Goal: Task Accomplishment & Management: Complete application form

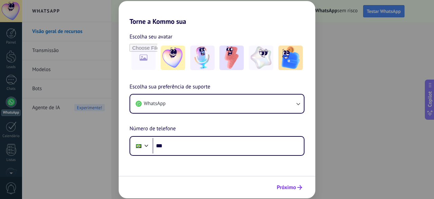
click at [292, 185] on span "Próximo" at bounding box center [286, 187] width 19 height 5
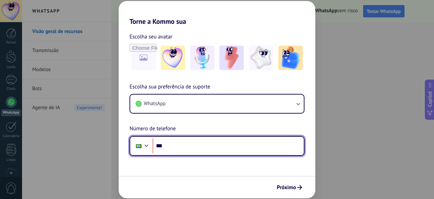
click at [179, 148] on input "***" at bounding box center [228, 146] width 151 height 16
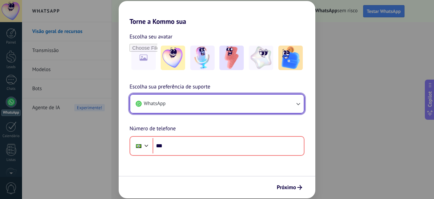
click at [199, 99] on button "WhatsApp" at bounding box center [217, 103] width 174 height 18
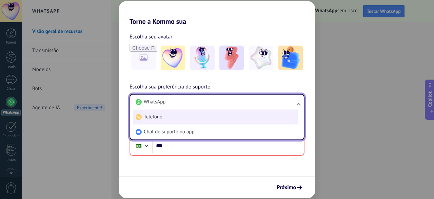
click at [198, 115] on li "Telefone" at bounding box center [216, 116] width 166 height 15
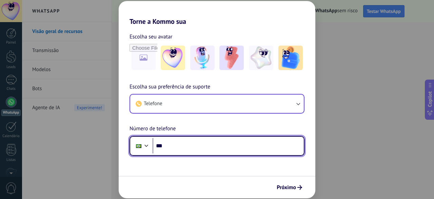
click at [201, 149] on input "***" at bounding box center [228, 146] width 151 height 16
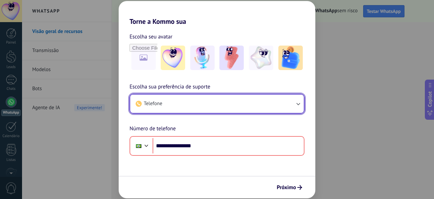
click at [268, 101] on button "Telefone" at bounding box center [217, 103] width 174 height 18
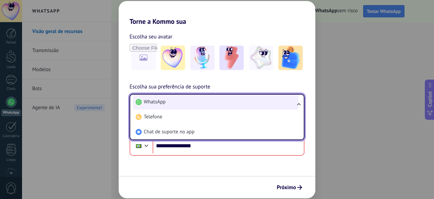
click at [239, 106] on li "WhatsApp" at bounding box center [216, 101] width 166 height 15
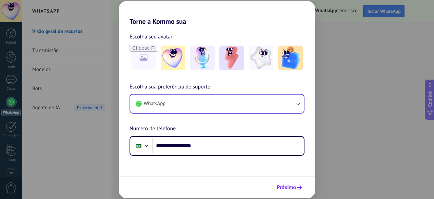
click at [290, 187] on span "Próximo" at bounding box center [286, 187] width 19 height 5
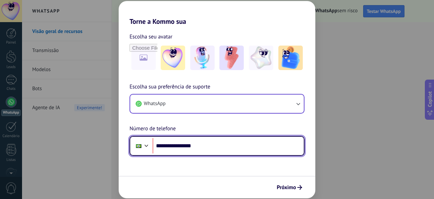
click at [172, 144] on input "**********" at bounding box center [228, 146] width 151 height 16
click at [154, 148] on input "**********" at bounding box center [228, 146] width 151 height 16
click at [146, 148] on div at bounding box center [147, 145] width 8 height 8
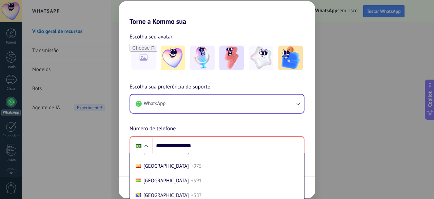
click at [190, 87] on div "**********" at bounding box center [217, 118] width 197 height 73
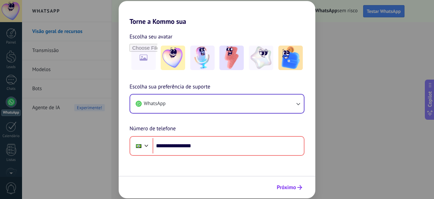
click at [283, 183] on button "Próximo" at bounding box center [290, 187] width 32 height 12
click at [292, 185] on span "Próximo" at bounding box center [286, 187] width 19 height 5
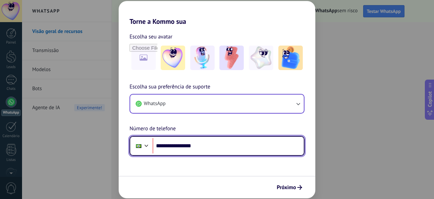
click at [185, 146] on input "**********" at bounding box center [228, 146] width 151 height 16
type input "**"
type input "**********"
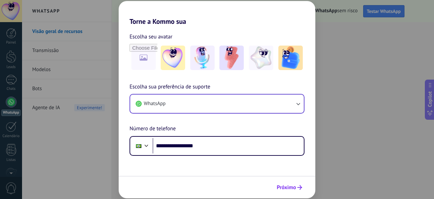
click at [287, 182] on button "Próximo" at bounding box center [290, 187] width 32 height 12
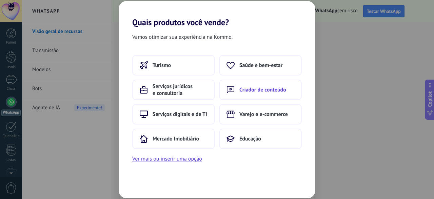
click at [234, 90] on icon at bounding box center [231, 90] width 8 height 8
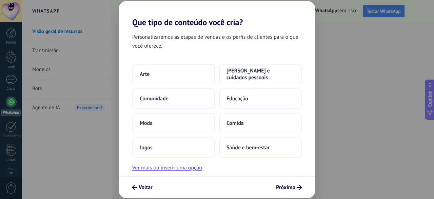
click at [146, 179] on div "Voltar Próximo" at bounding box center [217, 186] width 197 height 22
click at [145, 186] on span "Voltar" at bounding box center [146, 187] width 14 height 5
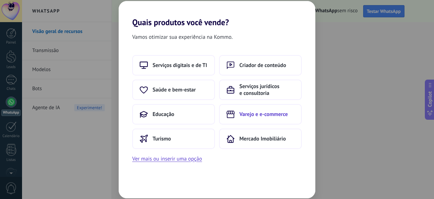
click at [241, 116] on span "Varejo e e-commerce" at bounding box center [264, 114] width 49 height 7
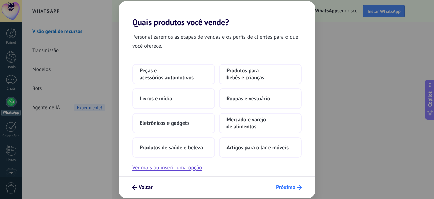
click at [299, 184] on button "Próximo" at bounding box center [289, 187] width 32 height 12
click at [196, 104] on button "Livros e mídia" at bounding box center [173, 98] width 83 height 20
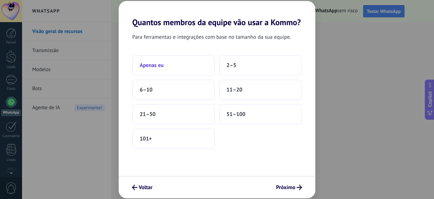
click at [184, 72] on button "Apenas eu" at bounding box center [173, 65] width 83 height 20
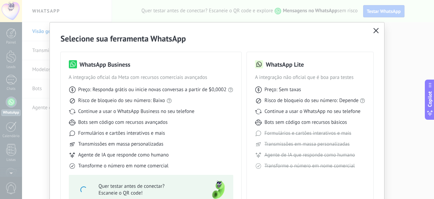
click at [374, 29] on icon "button" at bounding box center [376, 30] width 5 height 5
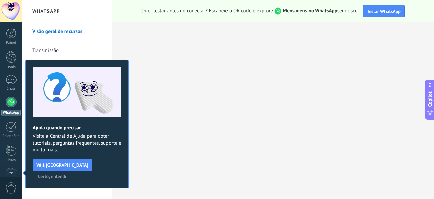
click at [67, 173] on span "Certo, entendi" at bounding box center [52, 175] width 29 height 5
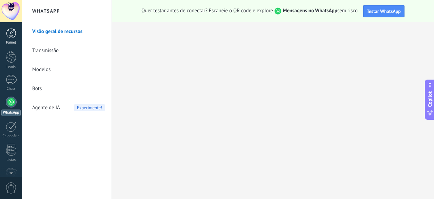
click at [12, 32] on div at bounding box center [11, 33] width 10 height 10
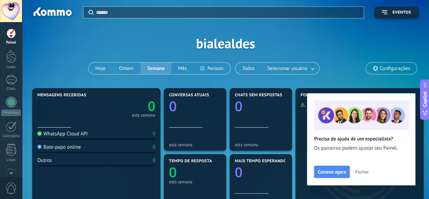
click at [353, 172] on button "Fechar" at bounding box center [362, 171] width 20 height 10
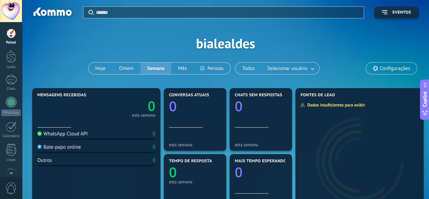
click at [11, 39] on link "Painel" at bounding box center [11, 36] width 22 height 17
click at [386, 66] on span "Configurações" at bounding box center [395, 69] width 30 height 6
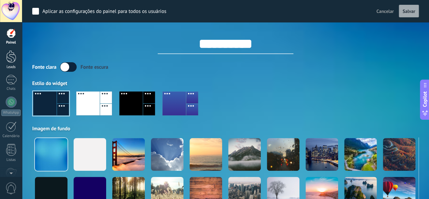
click at [9, 55] on div at bounding box center [11, 56] width 10 height 13
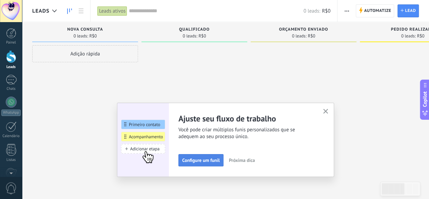
click at [215, 159] on span "Configure um funil" at bounding box center [201, 159] width 38 height 5
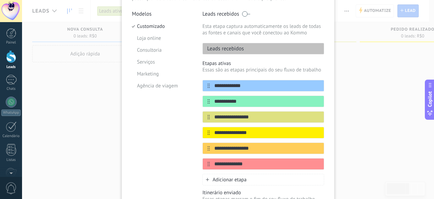
scroll to position [68, 0]
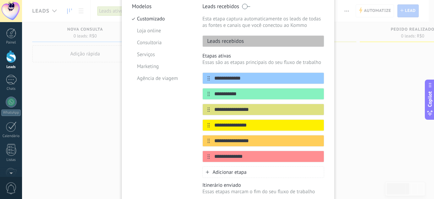
click at [92, 115] on div "**********" at bounding box center [228, 99] width 412 height 199
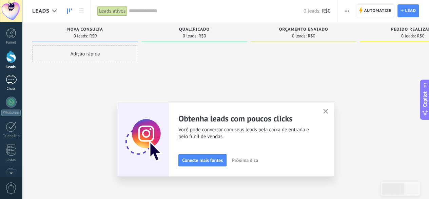
click at [13, 84] on div at bounding box center [11, 80] width 11 height 10
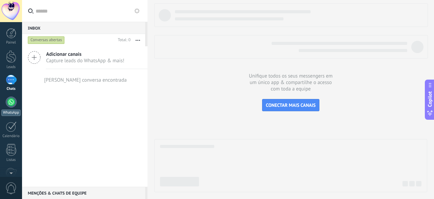
click at [12, 104] on div at bounding box center [11, 101] width 11 height 11
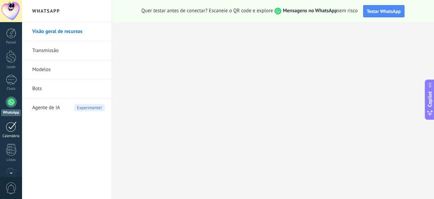
click at [13, 125] on div at bounding box center [11, 126] width 11 height 11
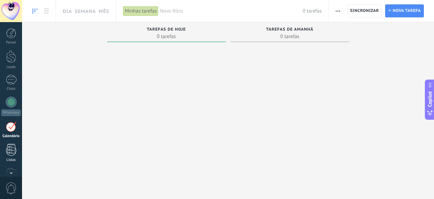
click at [12, 151] on div at bounding box center [11, 150] width 10 height 12
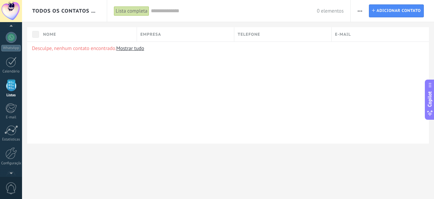
scroll to position [68, 0]
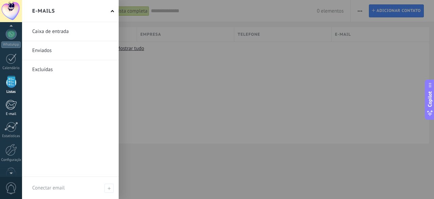
click at [15, 108] on div at bounding box center [10, 104] width 11 height 10
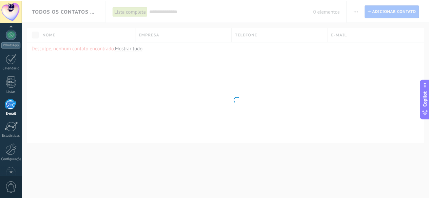
scroll to position [66, 0]
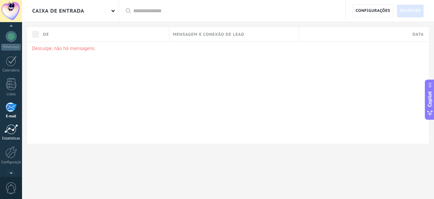
click at [11, 126] on div at bounding box center [11, 129] width 14 height 10
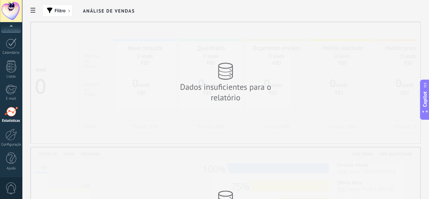
click at [8, 7] on div at bounding box center [11, 11] width 22 height 22
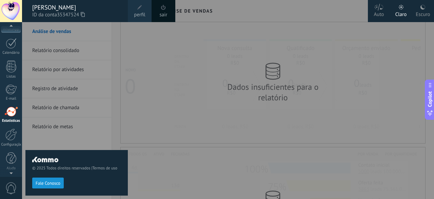
scroll to position [80, 0]
click at [13, 36] on div "Painel Leads Chats WhatsApp Clientes" at bounding box center [11, 64] width 22 height 232
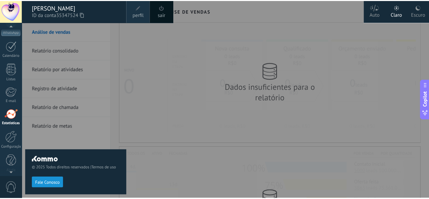
scroll to position [0, 0]
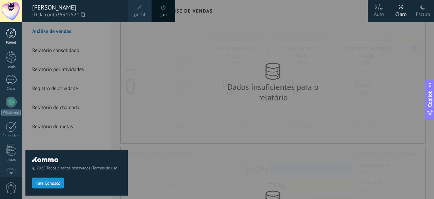
click at [15, 44] on div "Painel" at bounding box center [11, 42] width 20 height 4
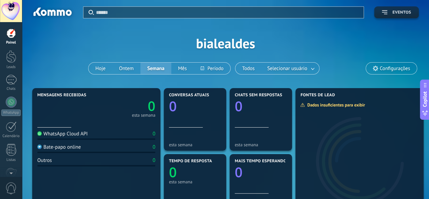
click at [397, 14] on span "Eventos" at bounding box center [402, 12] width 19 height 5
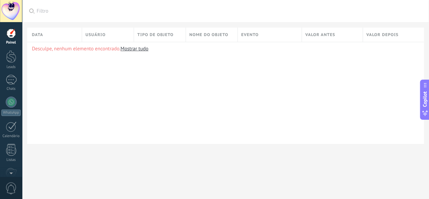
click at [0, 12] on div at bounding box center [11, 11] width 22 height 22
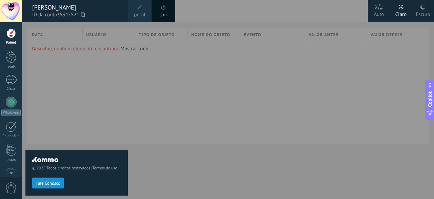
click at [50, 69] on div "© 2025 Todos direitos reservados | Termos de uso Fale Conosco" at bounding box center [76, 110] width 103 height 177
click at [8, 27] on div "Painel Leads Chats WhatsApp Clientes" at bounding box center [22, 99] width 44 height 154
click at [14, 39] on link "Painel" at bounding box center [11, 36] width 22 height 17
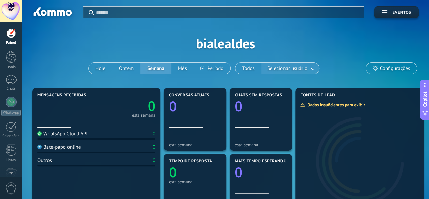
click at [307, 66] on link at bounding box center [313, 68] width 12 height 11
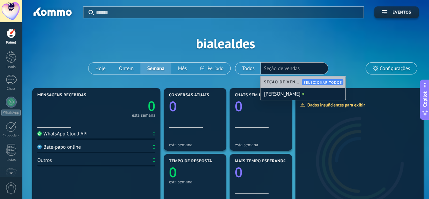
click at [310, 49] on div "Aplicar Eventos bialealdes Hoje Ontem Semana Mês Todos Selecionar usuário Seção…" at bounding box center [225, 43] width 387 height 86
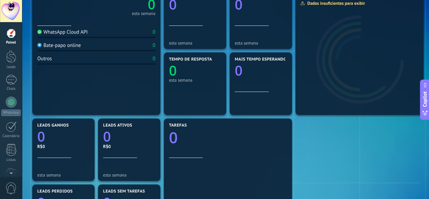
scroll to position [68, 0]
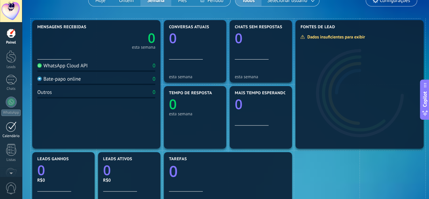
click at [12, 129] on div at bounding box center [11, 126] width 11 height 11
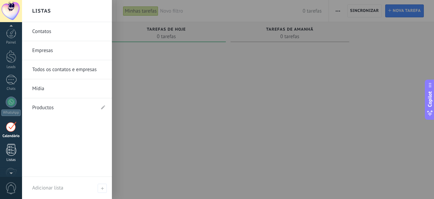
click at [9, 144] on div at bounding box center [11, 150] width 10 height 12
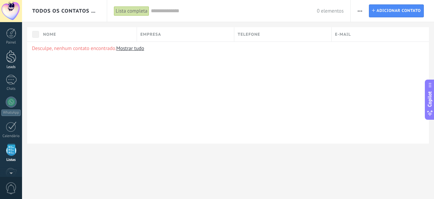
click at [8, 58] on div at bounding box center [11, 56] width 10 height 13
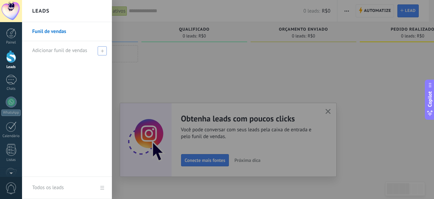
click at [107, 50] on span at bounding box center [102, 50] width 9 height 9
type input "*****"
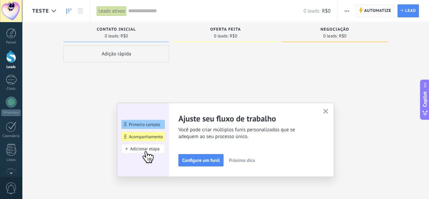
click at [376, 10] on span "Automatize" at bounding box center [377, 11] width 27 height 12
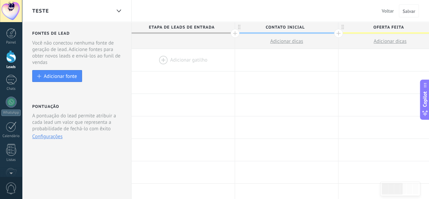
click at [56, 137] on button "Configurações" at bounding box center [47, 136] width 30 height 6
click at [18, 36] on link "Painel" at bounding box center [11, 36] width 22 height 17
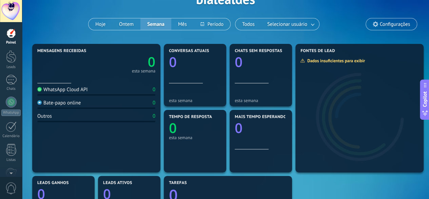
scroll to position [34, 0]
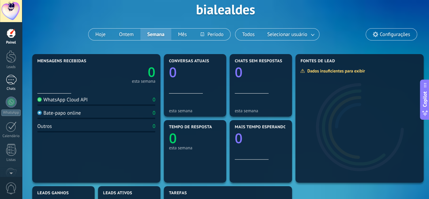
click at [13, 84] on div at bounding box center [11, 80] width 11 height 10
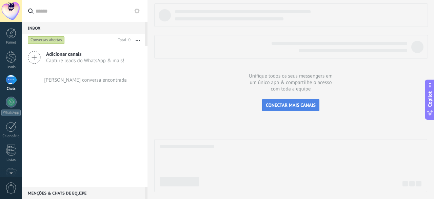
click at [283, 109] on button "CONECTAR MAIS CANAIS" at bounding box center [290, 105] width 57 height 12
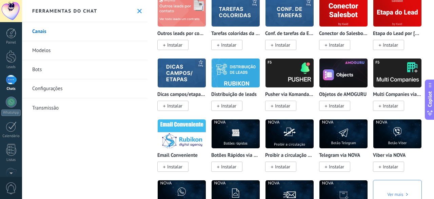
scroll to position [1731, 0]
